Goal: Task Accomplishment & Management: Manage account settings

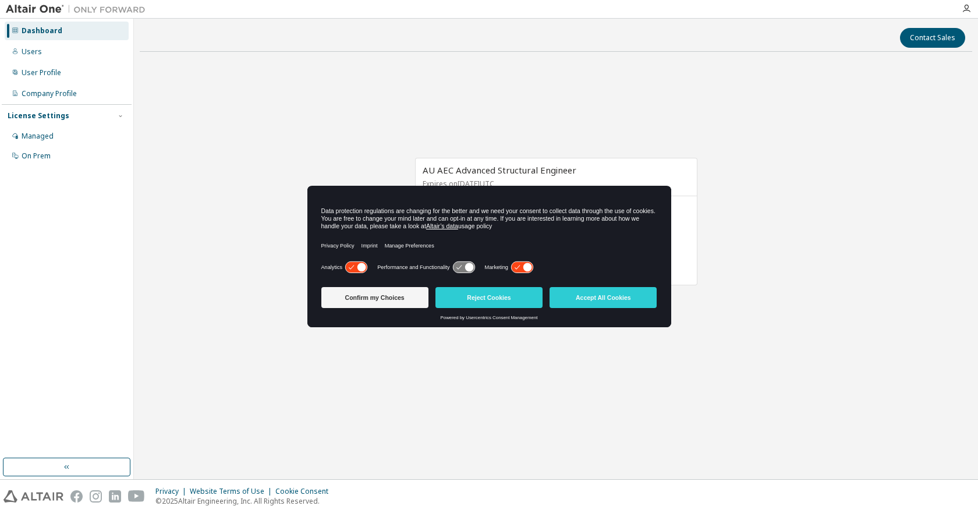
click at [524, 267] on icon at bounding box center [527, 267] width 9 height 9
click at [354, 265] on icon at bounding box center [356, 267] width 22 height 11
click at [620, 299] on button "Accept All Cookies" at bounding box center [602, 297] width 107 height 21
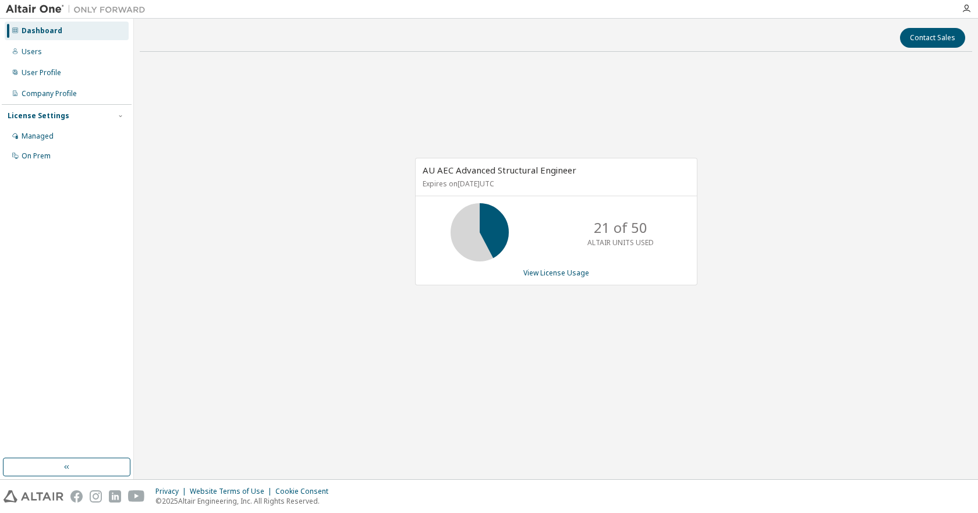
click at [472, 230] on icon at bounding box center [479, 232] width 29 height 29
click at [563, 276] on link "View License Usage" at bounding box center [556, 273] width 66 height 10
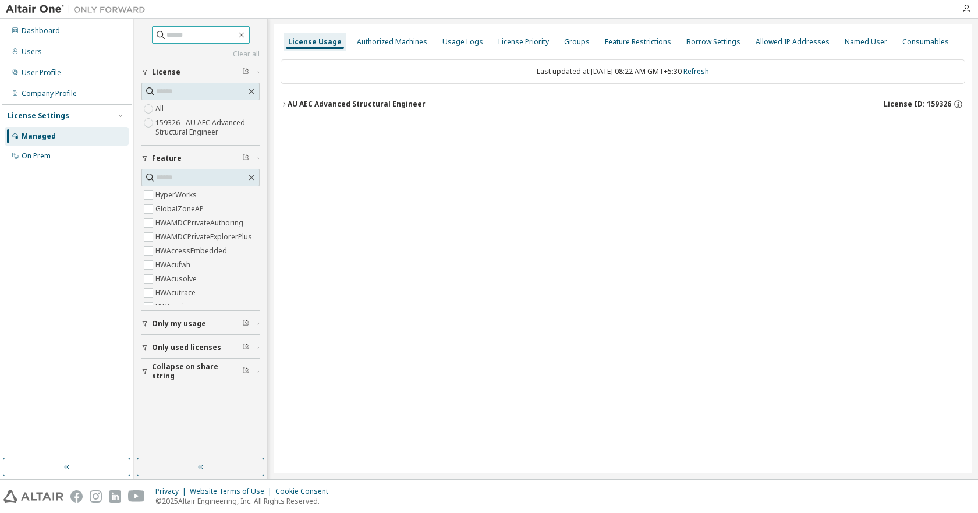
click at [197, 35] on input "text" at bounding box center [201, 35] width 70 height 12
type input "*"
click at [194, 31] on input "**********" at bounding box center [201, 35] width 70 height 12
type input "**********"
click at [155, 33] on icon at bounding box center [161, 35] width 12 height 12
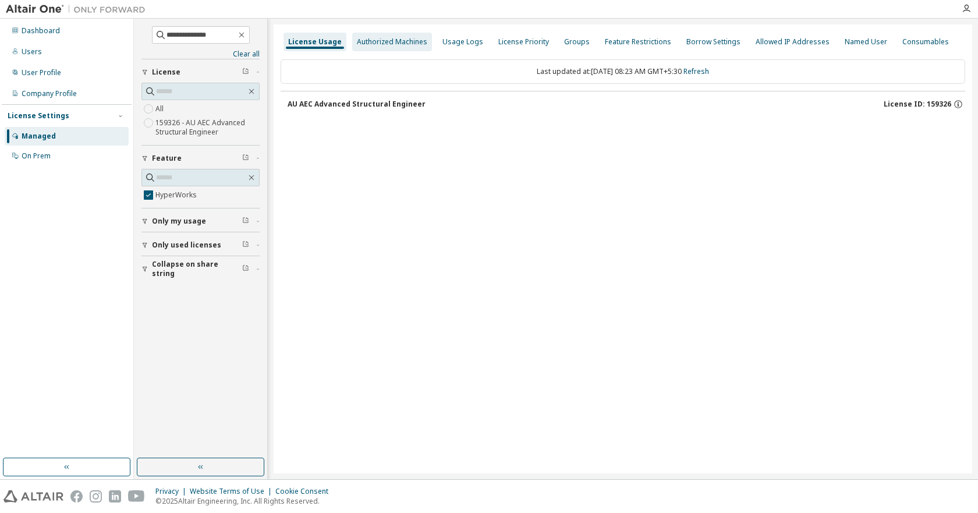
click at [399, 42] on div "Authorized Machines" at bounding box center [392, 41] width 70 height 9
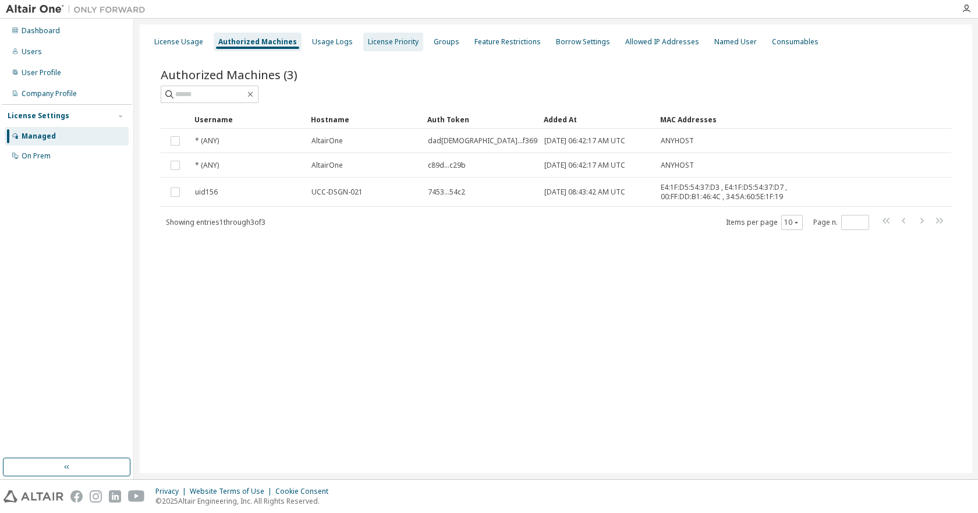
click at [391, 42] on div "License Priority" at bounding box center [393, 41] width 51 height 9
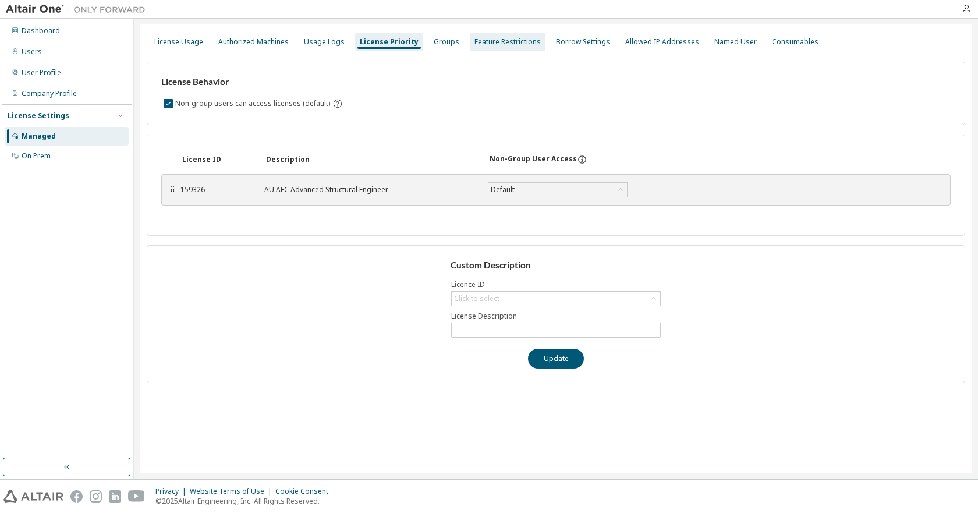
click at [509, 41] on div "Feature Restrictions" at bounding box center [507, 41] width 66 height 9
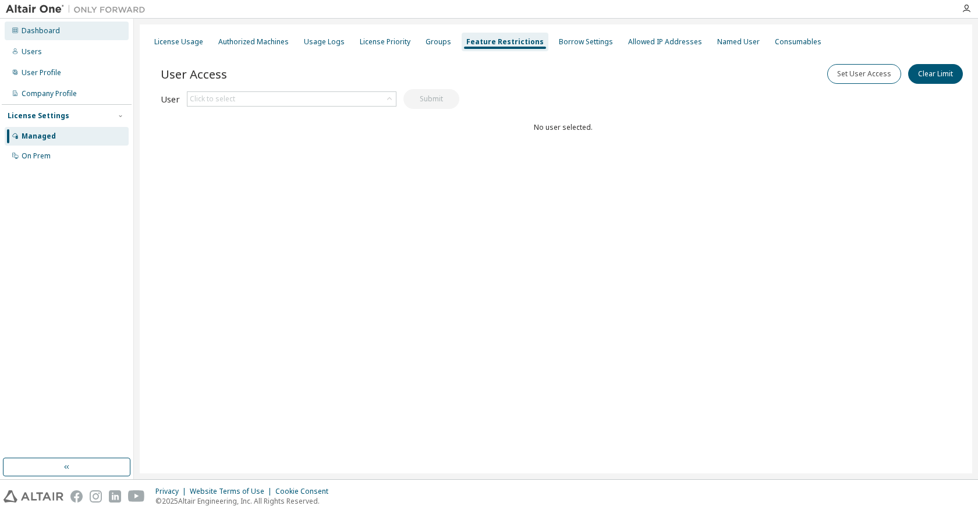
click at [62, 28] on div "Dashboard" at bounding box center [67, 31] width 124 height 19
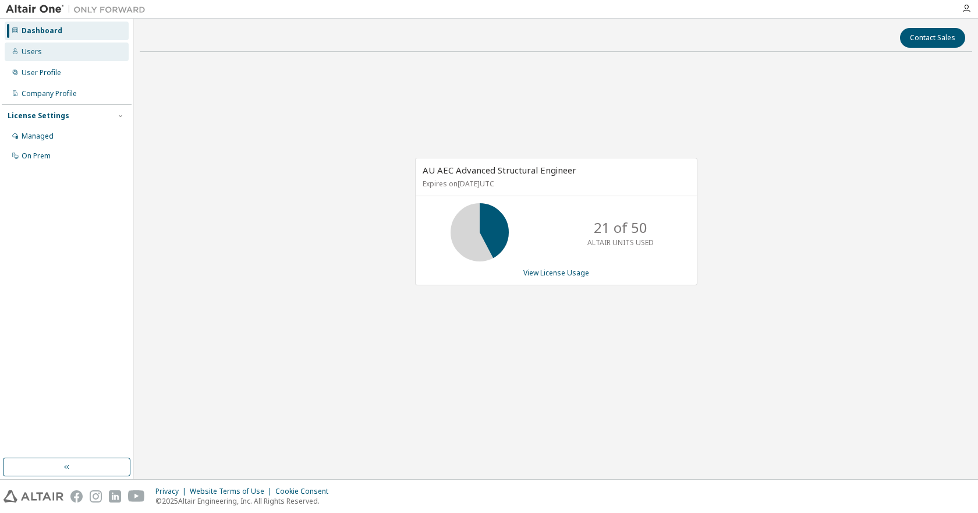
click at [40, 50] on div "Users" at bounding box center [67, 51] width 124 height 19
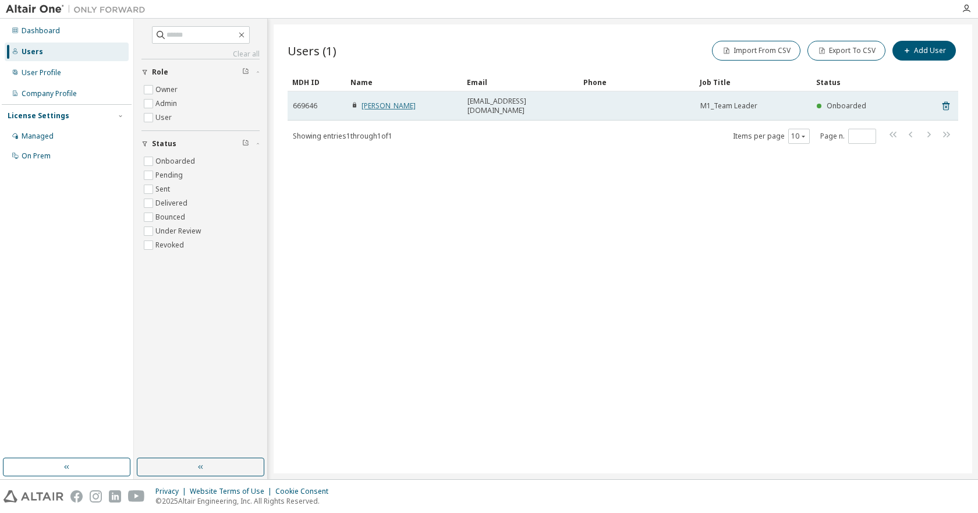
click at [389, 101] on link "[PERSON_NAME]" at bounding box center [388, 106] width 54 height 10
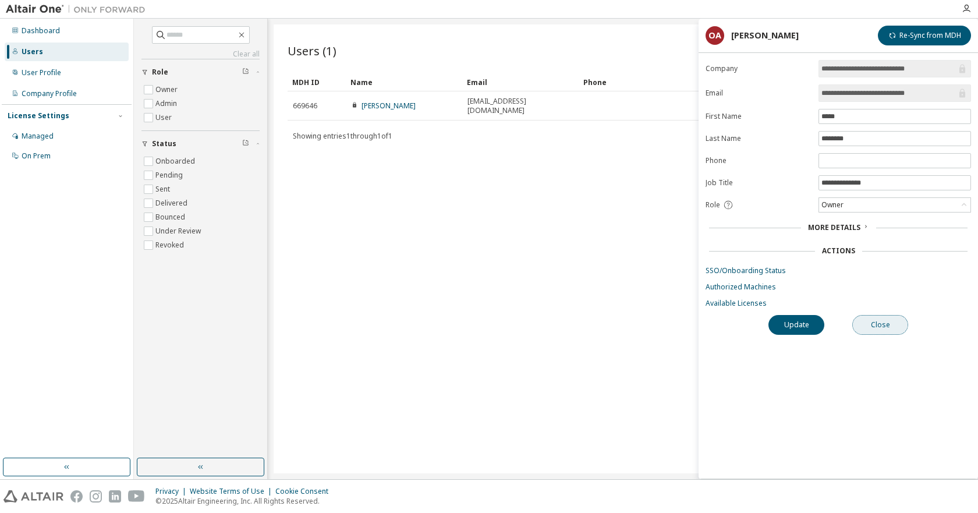
click at [893, 326] on button "Close" at bounding box center [880, 325] width 56 height 20
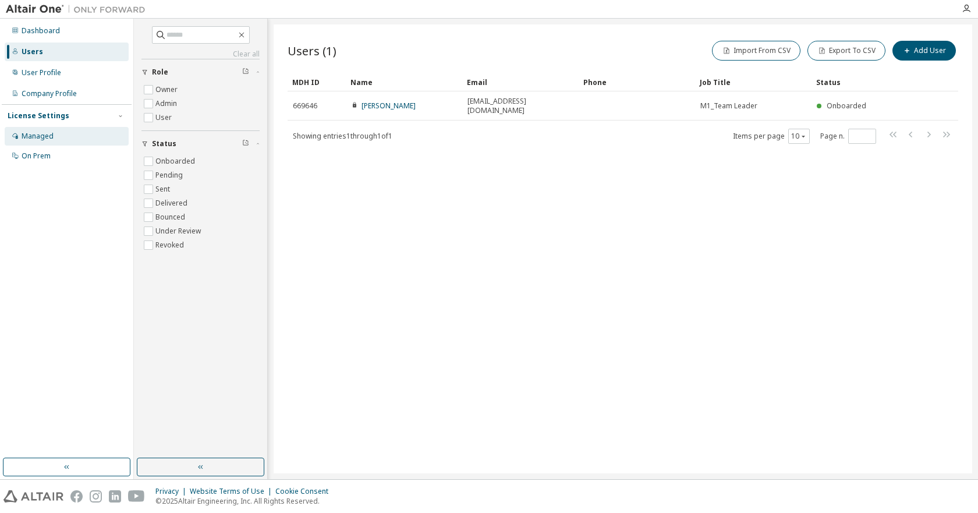
click at [47, 134] on div "Managed" at bounding box center [38, 136] width 32 height 9
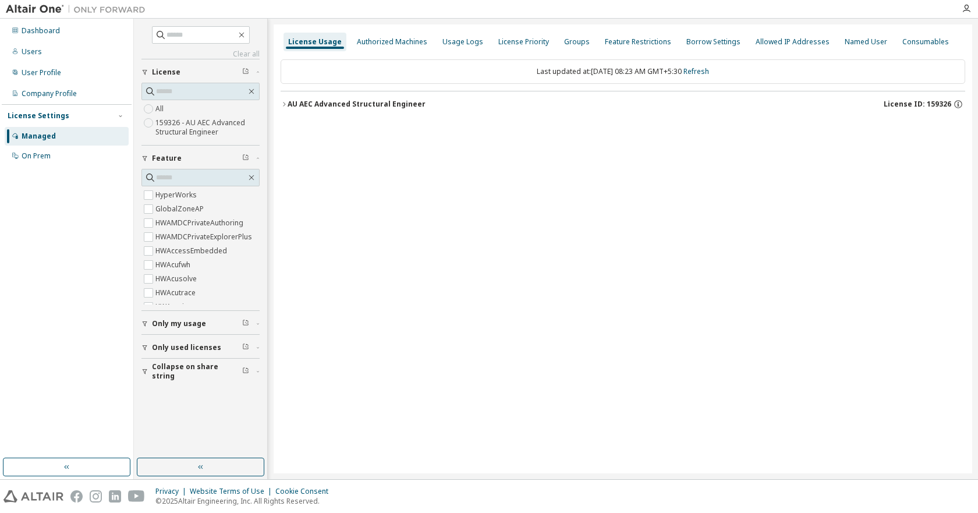
click at [243, 346] on icon "button" at bounding box center [245, 346] width 7 height 7
click at [200, 347] on span "Only used licenses" at bounding box center [186, 347] width 69 height 9
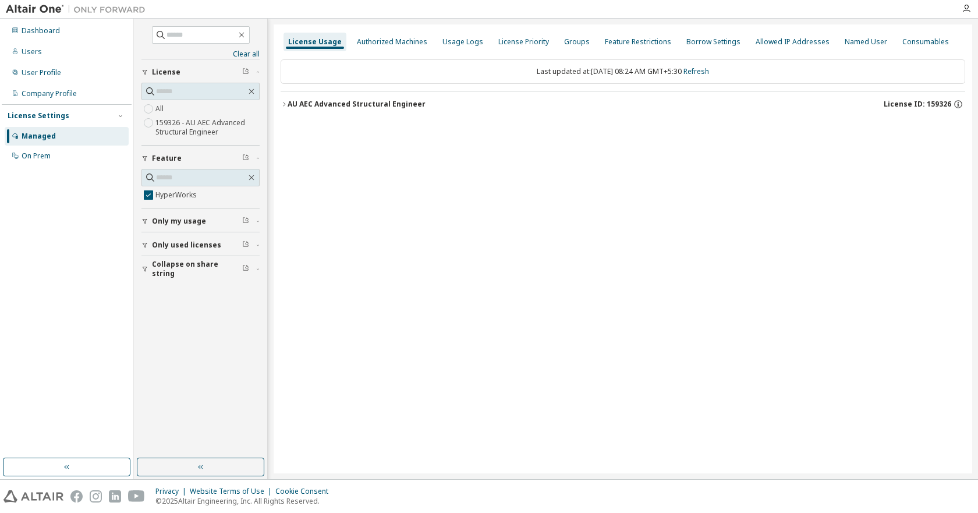
click at [286, 105] on icon "button" at bounding box center [283, 104] width 7 height 7
click at [295, 128] on icon "button" at bounding box center [294, 128] width 7 height 7
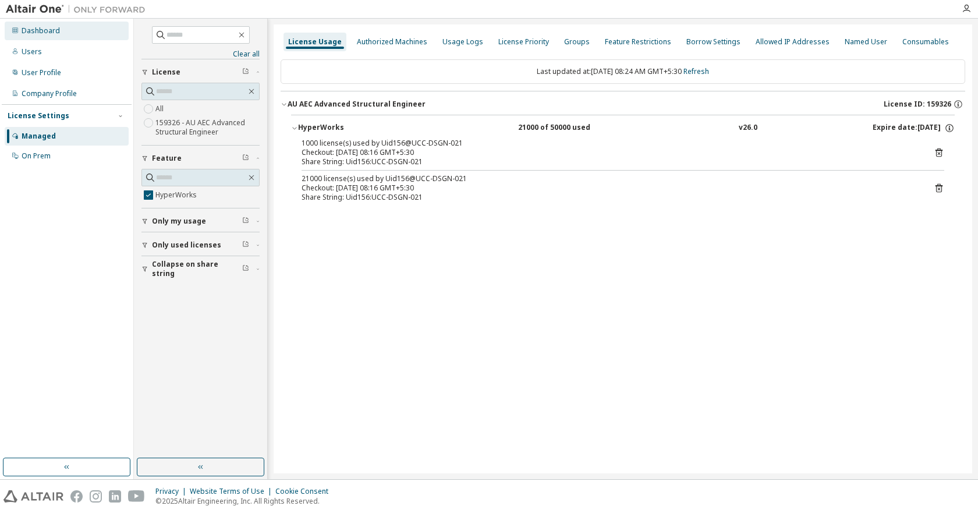
click at [48, 34] on div "Dashboard" at bounding box center [41, 30] width 38 height 9
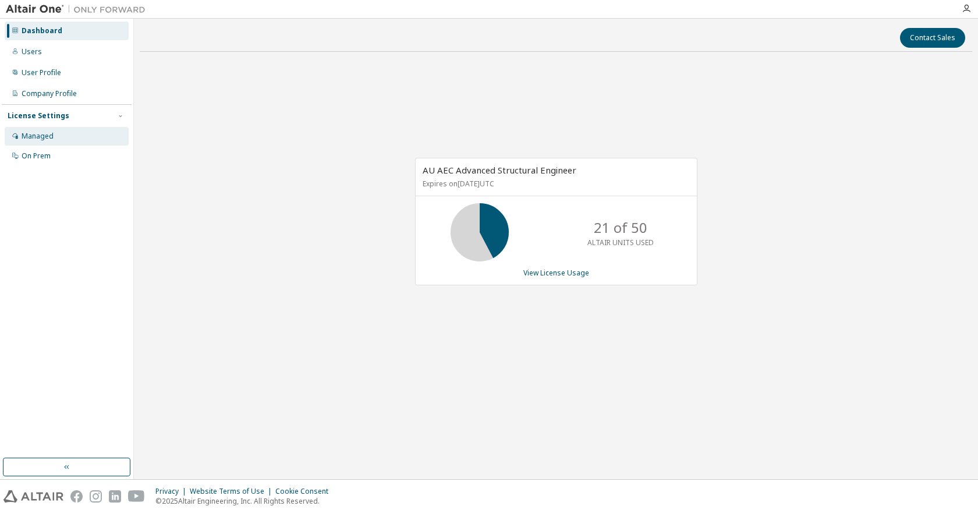
click at [59, 140] on div "Managed" at bounding box center [67, 136] width 124 height 19
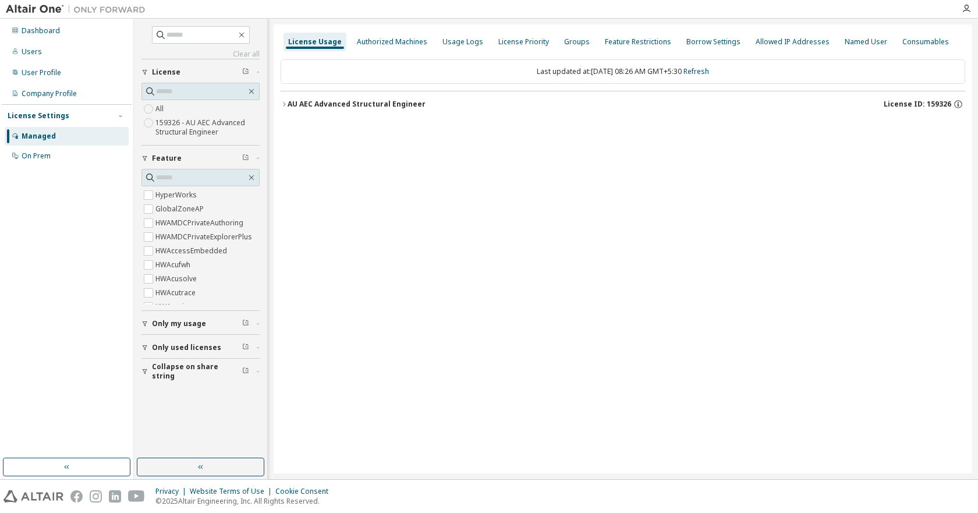
click at [48, 7] on img at bounding box center [78, 9] width 145 height 12
click at [95, 7] on img at bounding box center [78, 9] width 145 height 12
click at [54, 27] on div "Dashboard" at bounding box center [41, 30] width 38 height 9
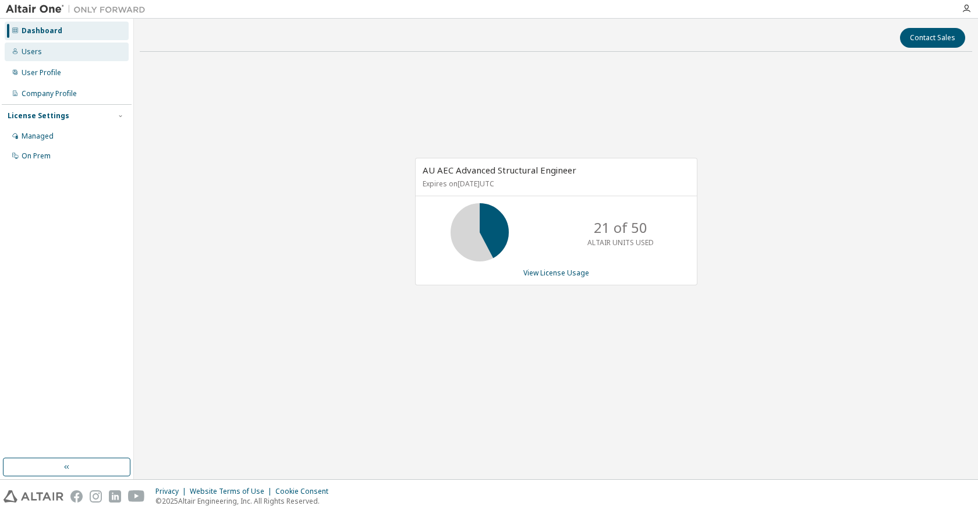
click at [42, 56] on div "Users" at bounding box center [67, 51] width 124 height 19
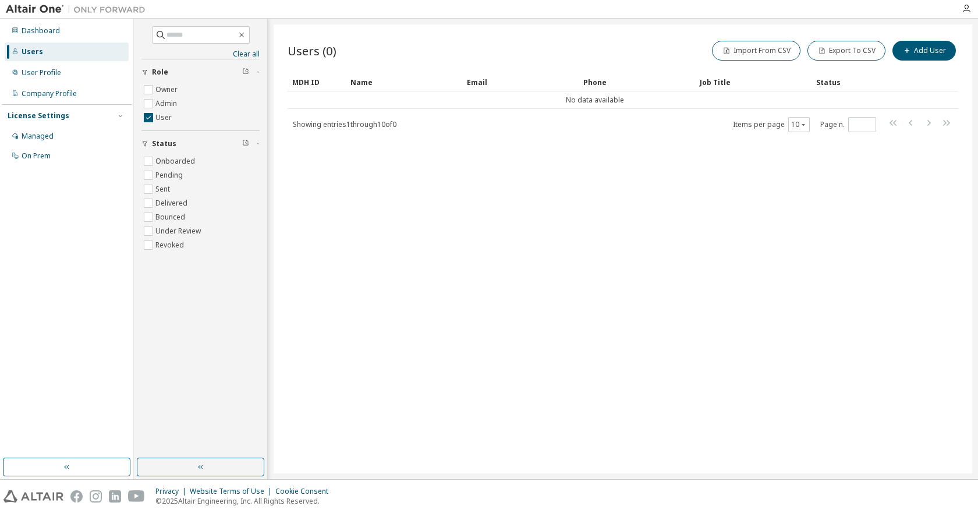
click at [328, 126] on span "Showing entries 1 through 10 of 0" at bounding box center [345, 124] width 104 height 10
click at [48, 138] on div "Managed" at bounding box center [38, 136] width 32 height 9
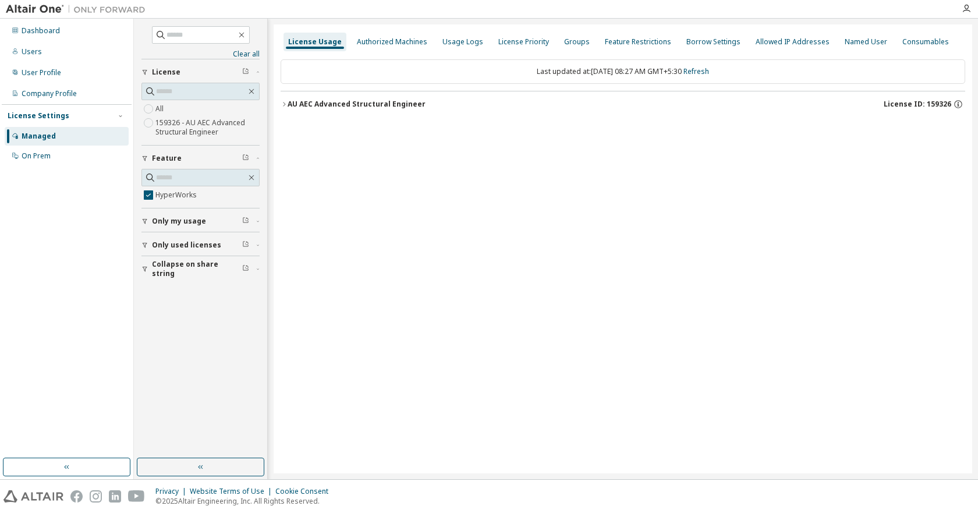
click at [287, 106] on icon "button" at bounding box center [283, 104] width 7 height 7
click at [296, 128] on icon "button" at bounding box center [294, 128] width 2 height 4
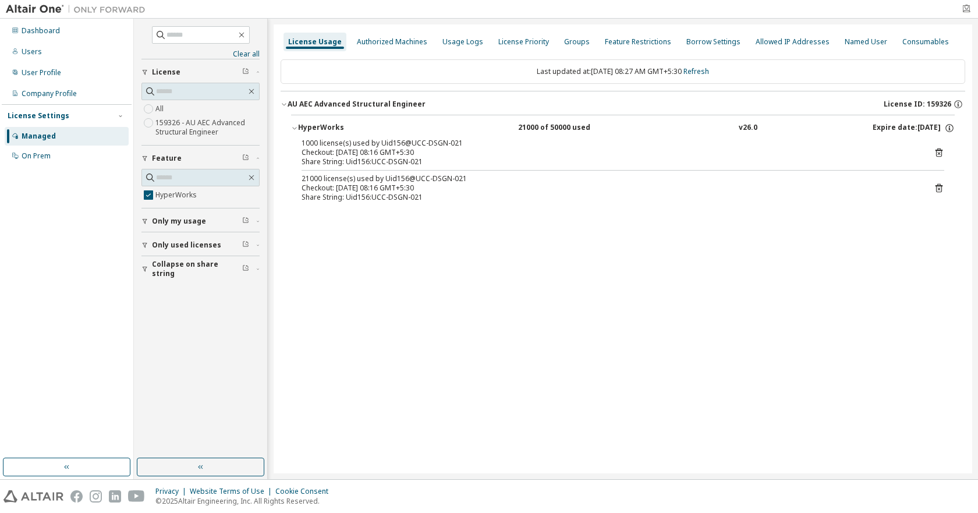
click at [965, 6] on icon "button" at bounding box center [965, 8] width 9 height 9
